Goal: Information Seeking & Learning: Learn about a topic

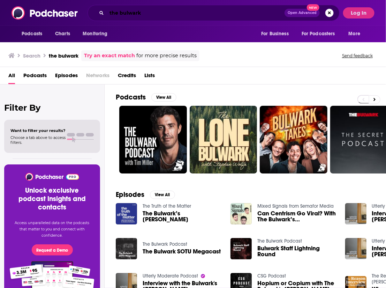
click at [185, 14] on input "the bulwark" at bounding box center [196, 12] width 178 height 11
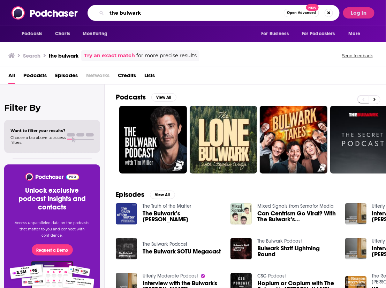
click at [185, 14] on input "the bulwark" at bounding box center [195, 12] width 177 height 11
type input "think fast talk smart"
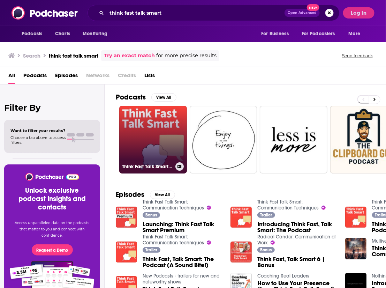
click at [167, 138] on link "Think Fast Talk Smart: Communication Techniques" at bounding box center [153, 140] width 68 height 68
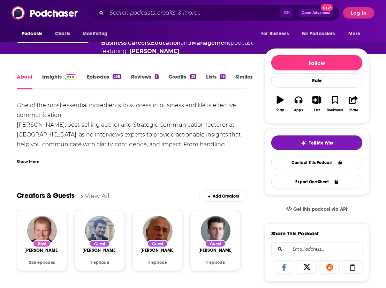
scroll to position [127, 0]
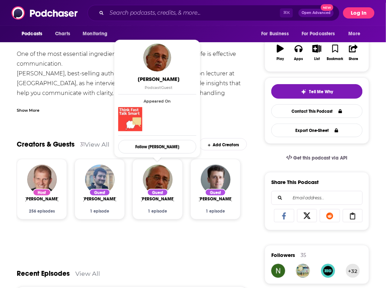
click at [363, 16] on button "Log In" at bounding box center [358, 12] width 31 height 11
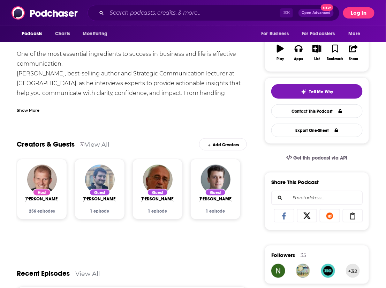
scroll to position [0, 0]
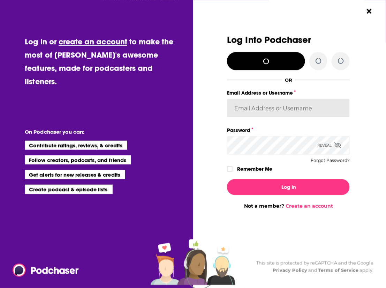
type input "ereardon"
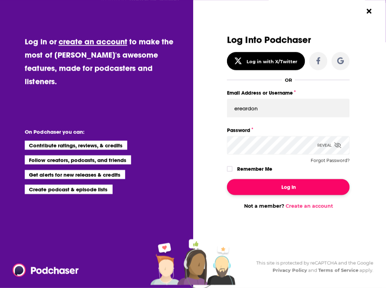
click at [302, 190] on button "Log In" at bounding box center [288, 187] width 123 height 16
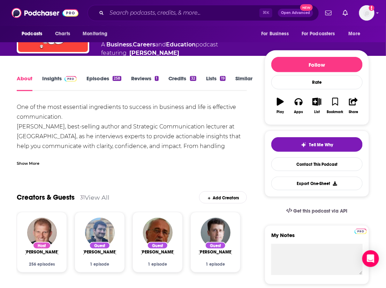
scroll to position [3, 0]
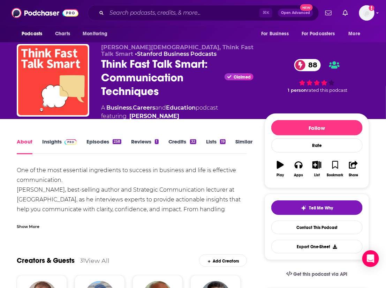
click at [63, 142] on span at bounding box center [69, 141] width 15 height 7
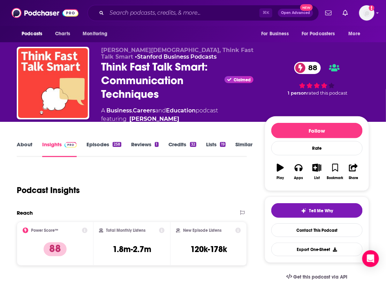
click at [102, 147] on link "Episodes 258" at bounding box center [103, 149] width 35 height 16
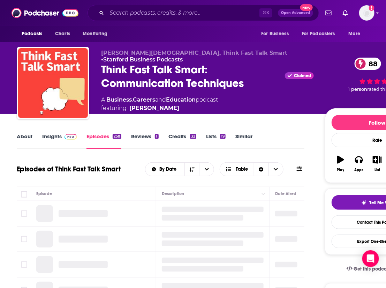
click at [26, 134] on link "About" at bounding box center [25, 141] width 16 height 16
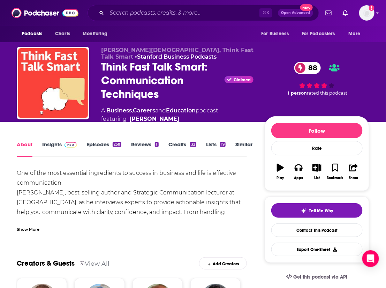
click at [31, 226] on div "Show More" at bounding box center [28, 228] width 23 height 7
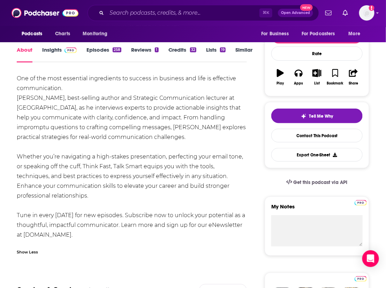
scroll to position [55, 0]
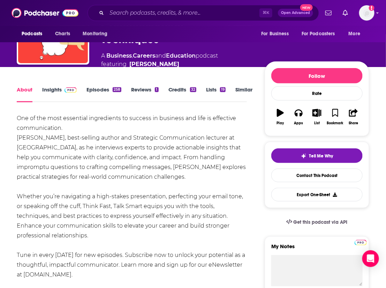
click at [97, 93] on link "Episodes 258" at bounding box center [103, 94] width 35 height 16
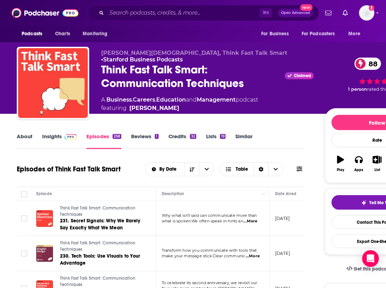
click at [51, 138] on link "Insights" at bounding box center [59, 141] width 35 height 16
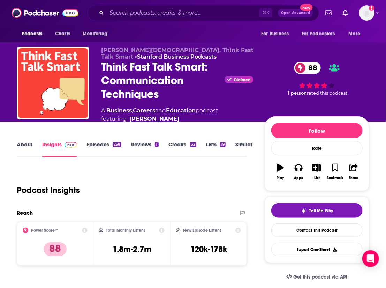
click at [32, 145] on link "About" at bounding box center [25, 149] width 16 height 16
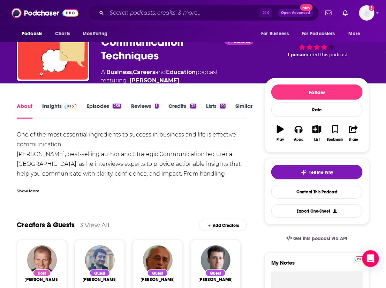
scroll to position [69, 0]
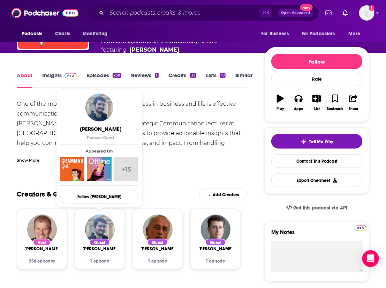
click at [24, 157] on div "Show More" at bounding box center [28, 159] width 23 height 7
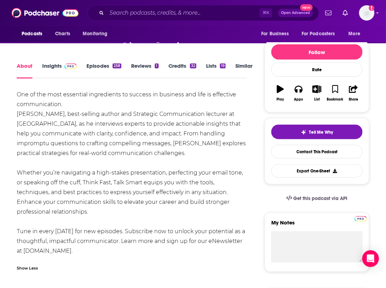
scroll to position [80, 0]
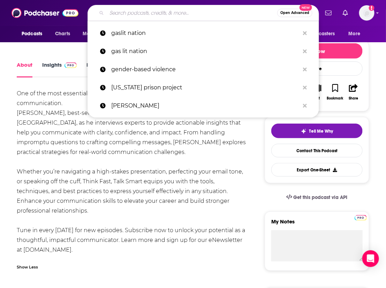
click at [131, 13] on input "Search podcasts, credits, & more..." at bounding box center [192, 12] width 171 height 11
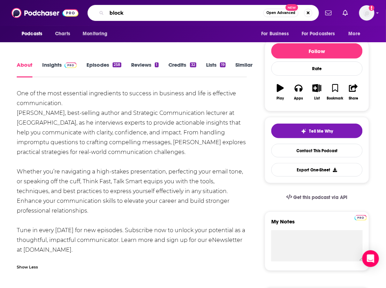
type input "blocks"
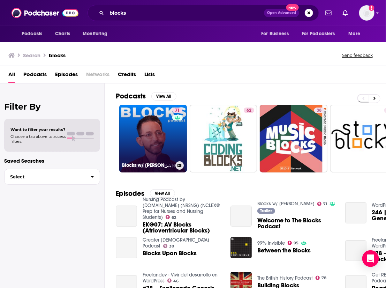
click at [155, 138] on link "71 Blocks w/ [PERSON_NAME]" at bounding box center [153, 139] width 68 height 68
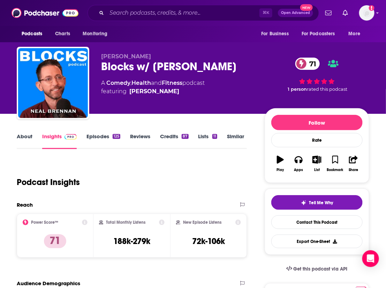
click at [22, 138] on link "About" at bounding box center [25, 141] width 16 height 16
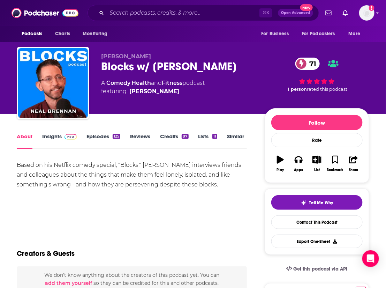
click at [103, 138] on link "Episodes 125" at bounding box center [103, 141] width 34 height 16
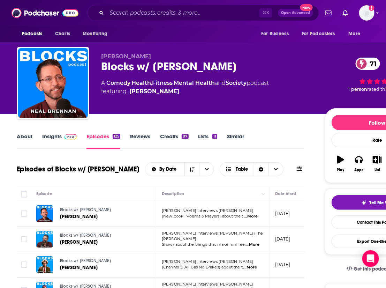
click at [28, 138] on link "About" at bounding box center [25, 141] width 16 height 16
